Goal: Information Seeking & Learning: Compare options

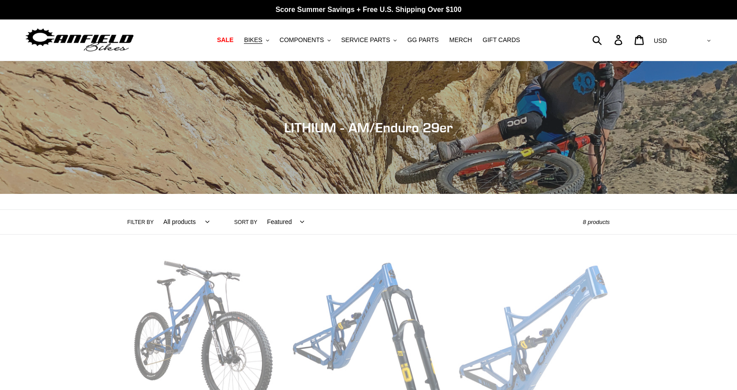
scroll to position [47, 0]
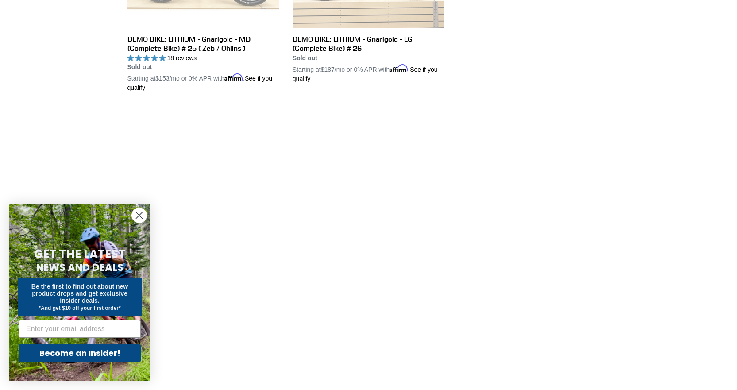
click at [141, 214] on icon "Close dialog" at bounding box center [139, 215] width 6 height 6
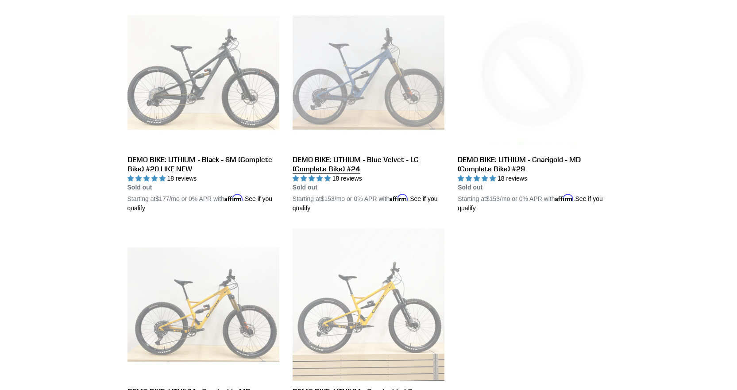
scroll to position [484, 0]
click at [374, 65] on link "DEMO BIKE: LITHIUM - Blue Velvet - LG (Complete Bike) #24" at bounding box center [369, 105] width 152 height 216
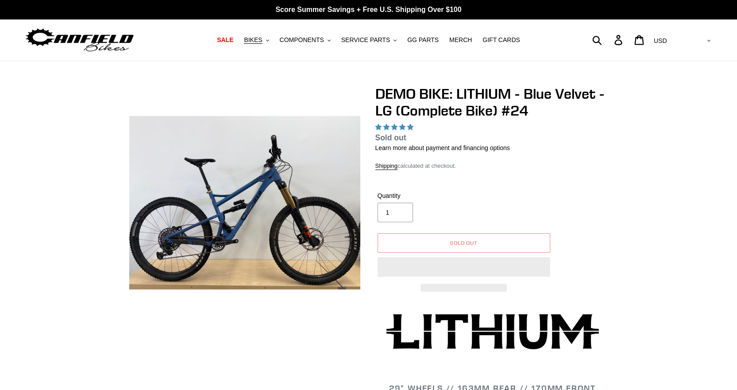
select select "highest-rating"
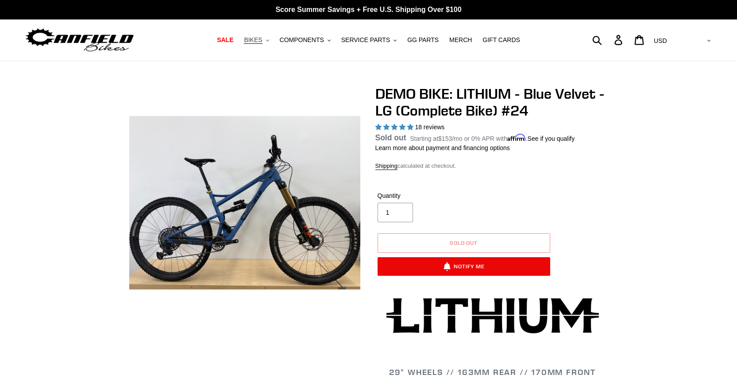
click at [262, 41] on span "BIKES" at bounding box center [253, 40] width 18 height 8
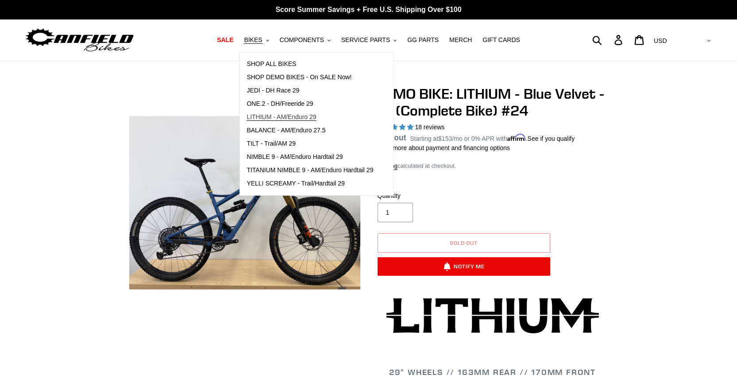
click at [308, 116] on span "LITHIUM - AM/Enduro 29" at bounding box center [280, 117] width 69 height 8
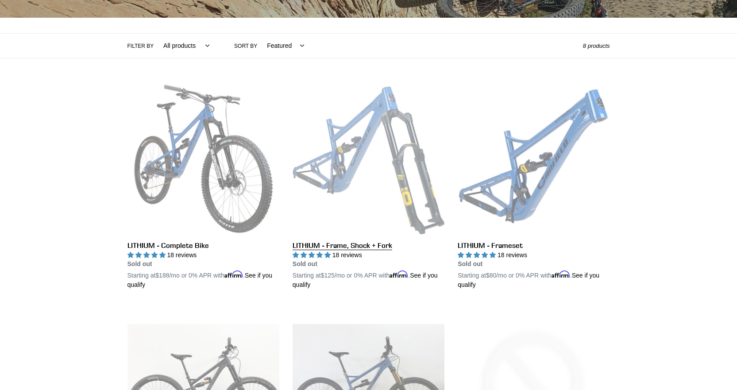
scroll to position [177, 0]
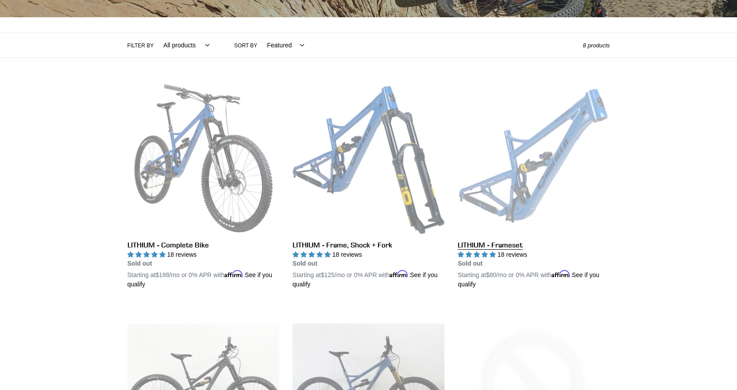
click at [553, 151] on link "LITHIUM - Frameset" at bounding box center [534, 185] width 152 height 207
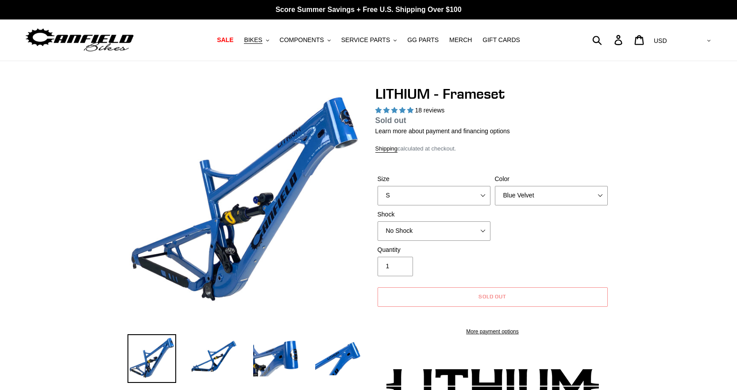
select select "highest-rating"
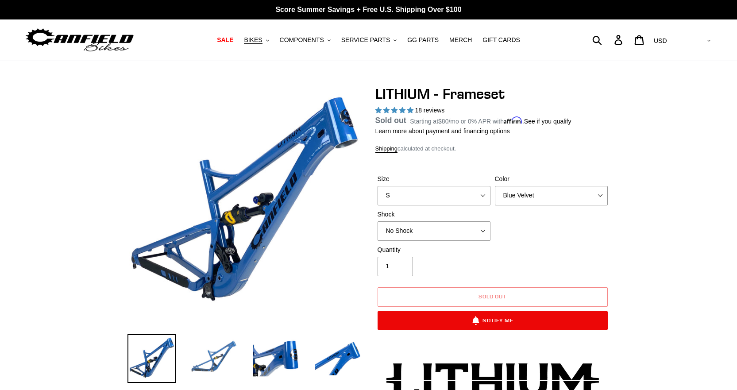
click at [205, 357] on img at bounding box center [213, 358] width 49 height 49
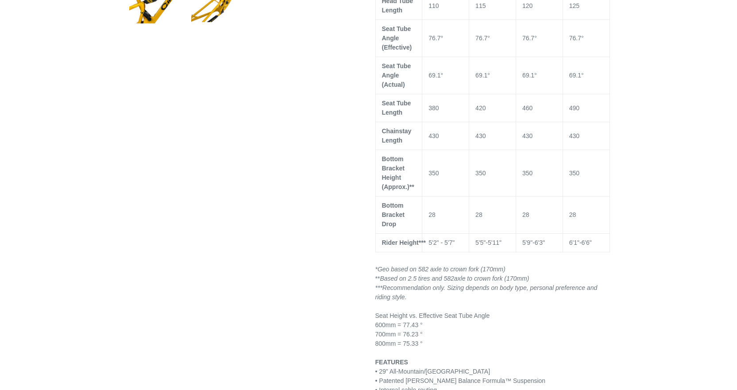
scroll to position [711, 0]
